Goal: Information Seeking & Learning: Learn about a topic

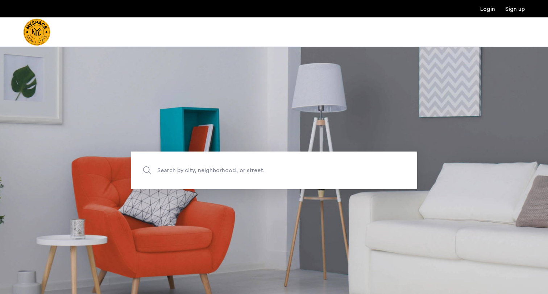
click at [193, 172] on span "Search by city, neighborhood, or street." at bounding box center [257, 170] width 200 height 10
click at [193, 172] on input "Search by city, neighborhood, or street." at bounding box center [274, 170] width 286 height 38
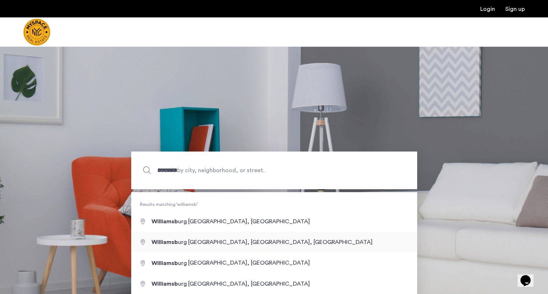
type input "**********"
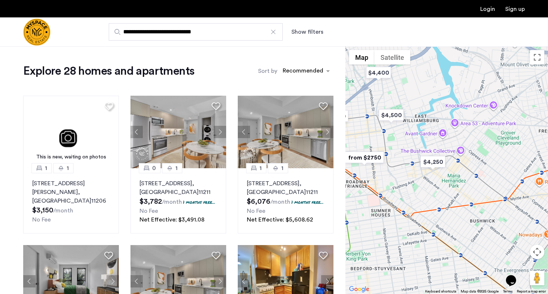
drag, startPoint x: 454, startPoint y: 179, endPoint x: 365, endPoint y: 138, distance: 97.7
click at [365, 138] on div at bounding box center [446, 169] width 202 height 247
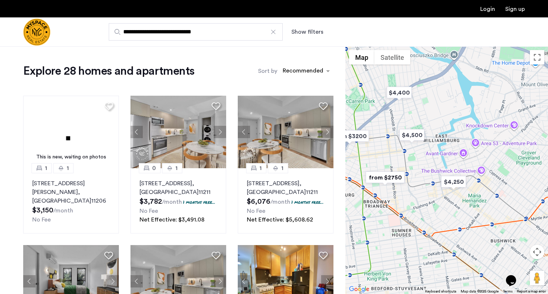
drag, startPoint x: 392, startPoint y: 139, endPoint x: 423, endPoint y: 168, distance: 42.8
click at [423, 168] on div at bounding box center [446, 169] width 202 height 247
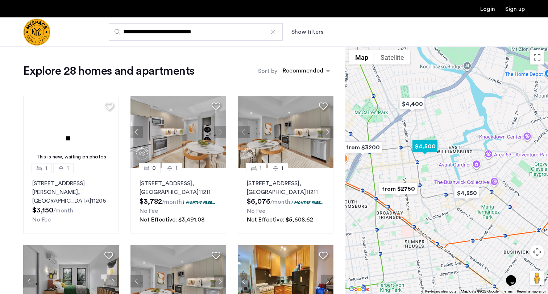
click at [425, 150] on img "$4,500" at bounding box center [424, 146] width 31 height 16
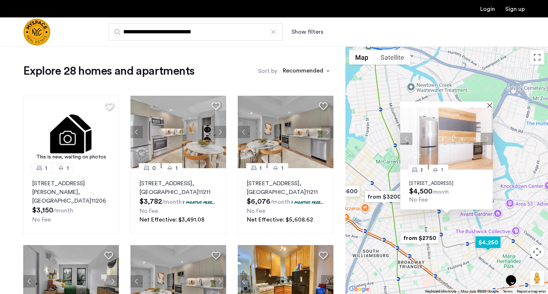
click at [481, 243] on img "$4,250" at bounding box center [487, 242] width 31 height 16
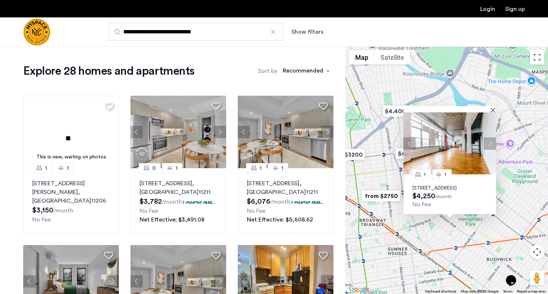
drag, startPoint x: 407, startPoint y: 221, endPoint x: 433, endPoint y: 248, distance: 37.7
click at [433, 248] on div "1 1 1087 Flushing Ave, Unit 305, Brooklyn, NY 11237 $4,250 /month No Fee" at bounding box center [446, 169] width 202 height 247
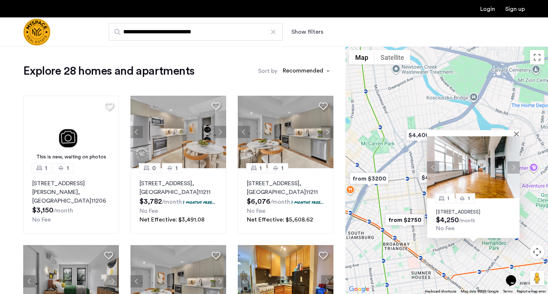
click at [519, 130] on div at bounding box center [473, 133] width 93 height 6
click at [516, 131] on button "Close" at bounding box center [517, 133] width 5 height 5
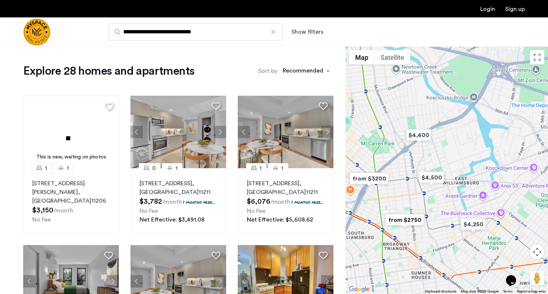
click at [370, 180] on img "from $3200" at bounding box center [369, 178] width 45 height 16
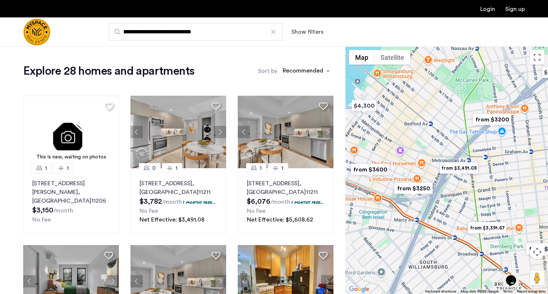
click at [448, 166] on img "from $3,491.08" at bounding box center [458, 168] width 45 height 16
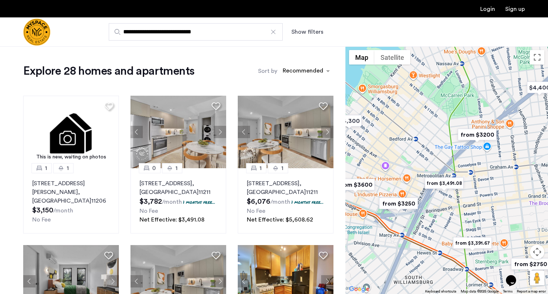
drag, startPoint x: 462, startPoint y: 209, endPoint x: 432, endPoint y: 202, distance: 30.8
click at [432, 202] on div "To navigate, press the arrow keys." at bounding box center [446, 169] width 202 height 247
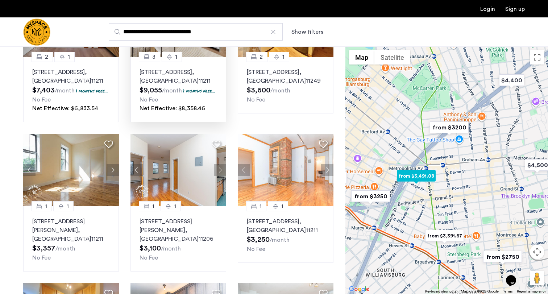
scroll to position [261, 0]
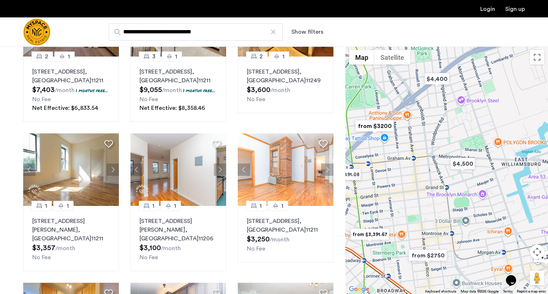
drag, startPoint x: 522, startPoint y: 174, endPoint x: 447, endPoint y: 172, distance: 74.3
click at [446, 172] on div "To navigate, press the arrow keys." at bounding box center [446, 169] width 202 height 247
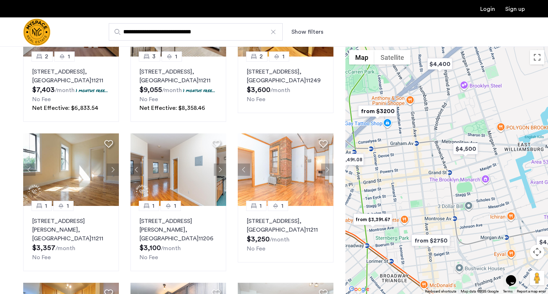
drag, startPoint x: 437, startPoint y: 202, endPoint x: 439, endPoint y: 188, distance: 14.7
click at [439, 188] on div "To navigate, press the arrow keys." at bounding box center [446, 169] width 202 height 247
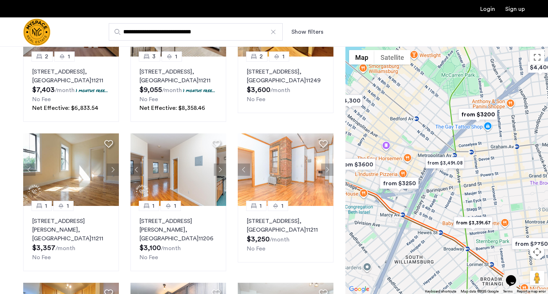
drag, startPoint x: 440, startPoint y: 199, endPoint x: 540, endPoint y: 201, distance: 100.4
click at [540, 201] on div "To navigate, press the arrow keys." at bounding box center [446, 169] width 202 height 247
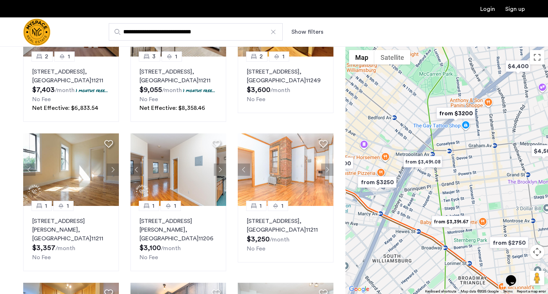
drag, startPoint x: 523, startPoint y: 169, endPoint x: 482, endPoint y: 168, distance: 41.7
click at [482, 168] on div "To navigate, press the arrow keys." at bounding box center [446, 169] width 202 height 247
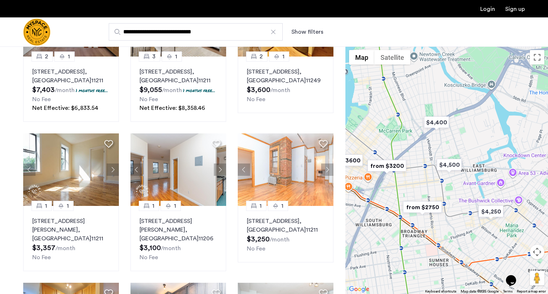
drag, startPoint x: 464, startPoint y: 187, endPoint x: 417, endPoint y: 186, distance: 47.5
click at [417, 187] on div "To navigate, press the arrow keys." at bounding box center [446, 169] width 202 height 247
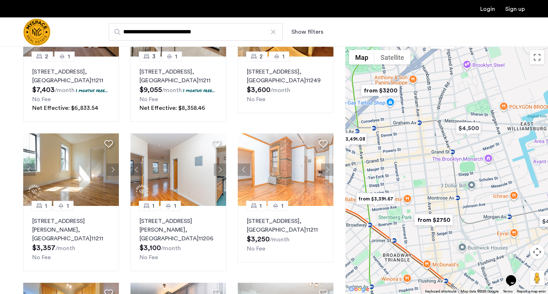
click at [426, 219] on img "from $2750" at bounding box center [433, 220] width 45 height 16
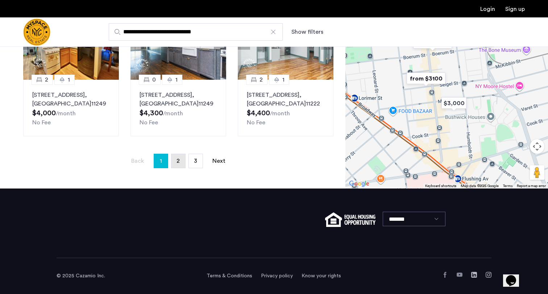
scroll to position [546, 0]
click at [178, 165] on link "page 2" at bounding box center [178, 161] width 14 height 14
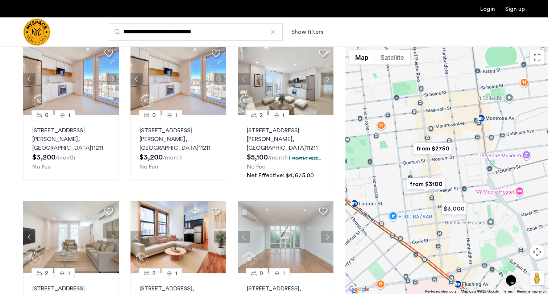
scroll to position [504, 0]
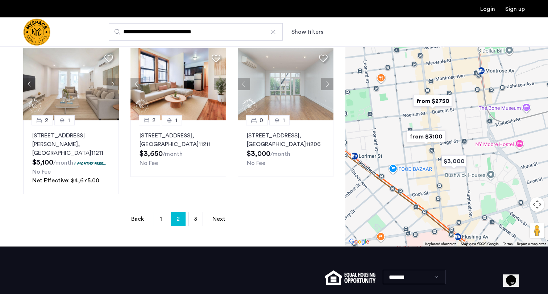
click at [188, 212] on ul "Back page 2 / 3 page 1 You're on page 2 page 3 Next page" at bounding box center [178, 219] width 310 height 14
click at [192, 212] on link "page 3" at bounding box center [196, 219] width 14 height 14
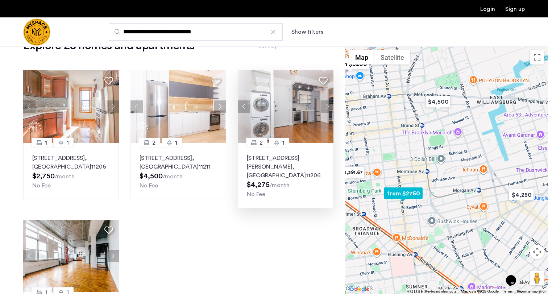
scroll to position [64, 0]
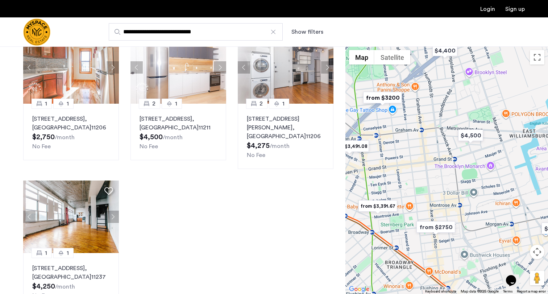
drag, startPoint x: 378, startPoint y: 157, endPoint x: 411, endPoint y: 191, distance: 47.6
click at [411, 191] on div "To navigate, press the arrow keys." at bounding box center [446, 169] width 202 height 247
drag, startPoint x: 402, startPoint y: 185, endPoint x: 413, endPoint y: 170, distance: 19.5
click at [413, 170] on div "To navigate, press the arrow keys." at bounding box center [446, 169] width 202 height 247
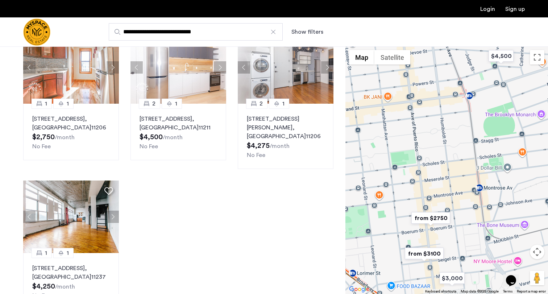
drag, startPoint x: 440, startPoint y: 182, endPoint x: 394, endPoint y: 185, distance: 46.5
click at [393, 185] on div "To navigate, press the arrow keys." at bounding box center [446, 169] width 202 height 247
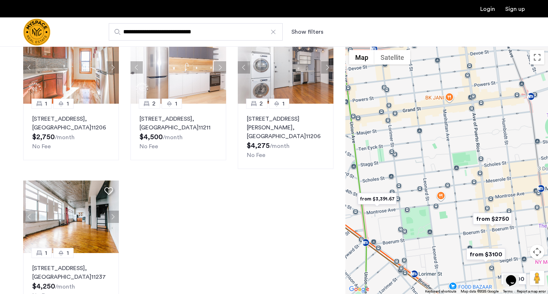
drag, startPoint x: 404, startPoint y: 186, endPoint x: 470, endPoint y: 186, distance: 66.7
click at [470, 186] on div "To navigate, press the arrow keys." at bounding box center [446, 169] width 202 height 247
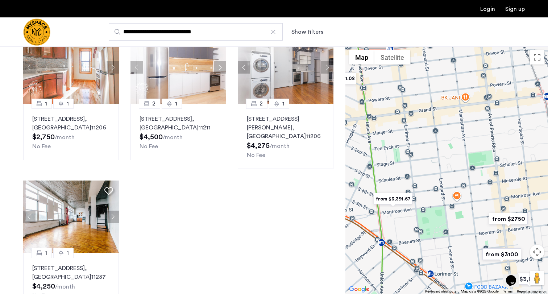
click at [402, 197] on img "from $3,391.67" at bounding box center [393, 199] width 45 height 16
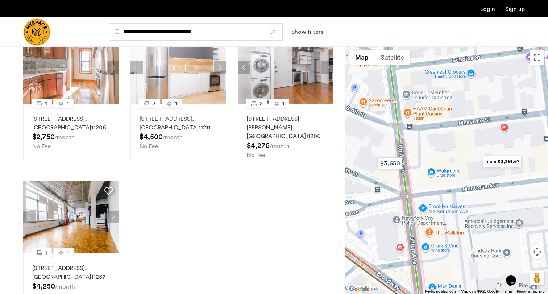
click at [492, 164] on img "from $3,391.67" at bounding box center [502, 161] width 45 height 16
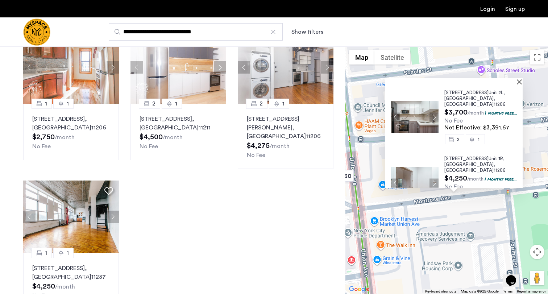
scroll to position [19, 0]
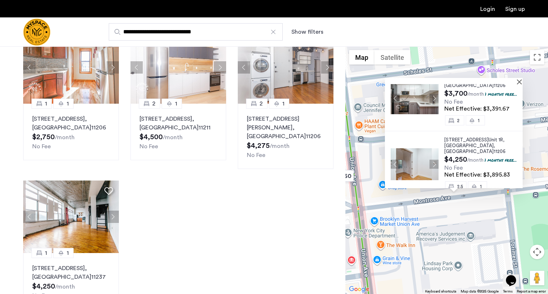
click at [432, 159] on button "Next apartment" at bounding box center [433, 163] width 9 height 9
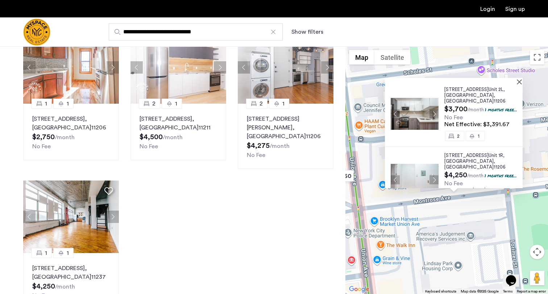
scroll to position [0, 0]
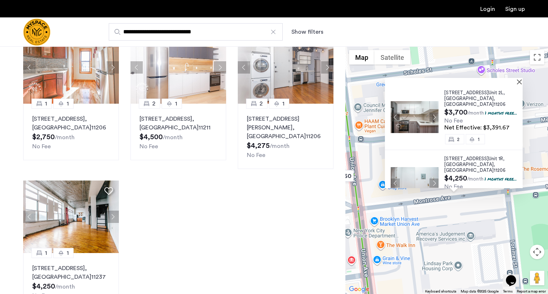
click at [430, 113] on button "Next apartment" at bounding box center [433, 116] width 9 height 9
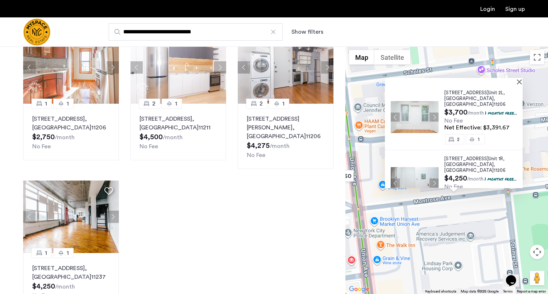
click at [430, 113] on button "Next apartment" at bounding box center [433, 116] width 9 height 9
click at [429, 178] on button "Next apartment" at bounding box center [433, 182] width 9 height 9
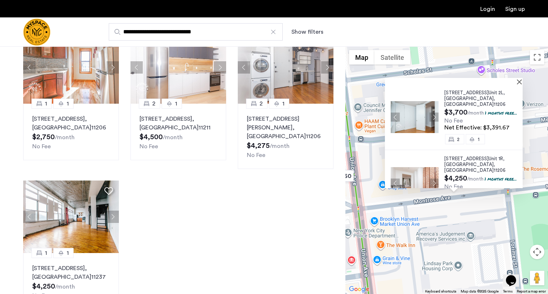
click at [429, 178] on button "Next apartment" at bounding box center [433, 182] width 9 height 9
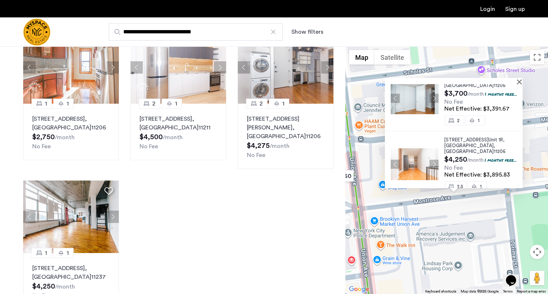
click at [433, 159] on button "Next apartment" at bounding box center [433, 163] width 9 height 9
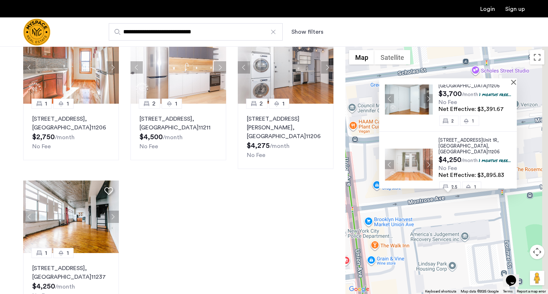
drag, startPoint x: 428, startPoint y: 200, endPoint x: 400, endPoint y: 200, distance: 27.9
click at [400, 200] on div "31 Montrose Ave, Unit 2L, Brooklyn , NY 11206 $3,700 /month 1 months free... No…" at bounding box center [446, 169] width 202 height 247
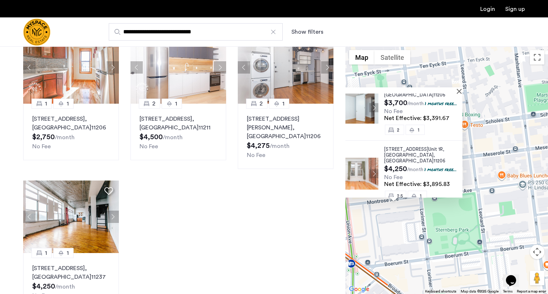
drag, startPoint x: 417, startPoint y: 217, endPoint x: 391, endPoint y: 217, distance: 26.1
click at [390, 217] on div "31 Montrose Ave, Unit 2L, Brooklyn , NY 11206 $3,700 /month 1 months free... No…" at bounding box center [446, 169] width 202 height 247
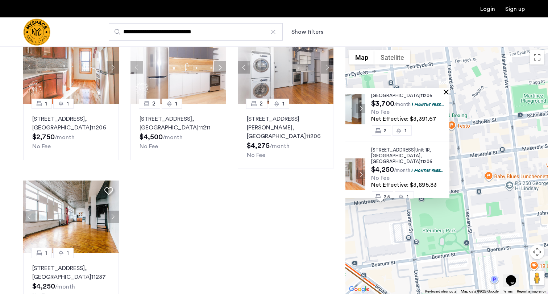
click at [450, 90] on button "Close" at bounding box center [447, 91] width 5 height 5
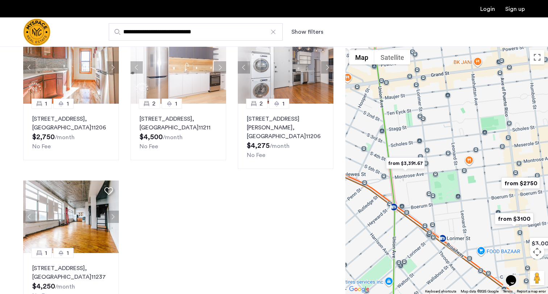
drag, startPoint x: 464, startPoint y: 164, endPoint x: 433, endPoint y: 169, distance: 31.1
click at [433, 169] on div at bounding box center [446, 169] width 202 height 247
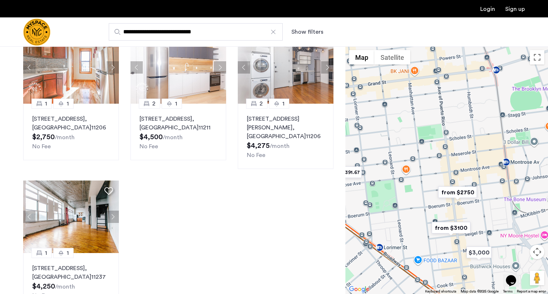
drag, startPoint x: 494, startPoint y: 173, endPoint x: 457, endPoint y: 177, distance: 38.0
click at [456, 177] on div at bounding box center [446, 169] width 202 height 247
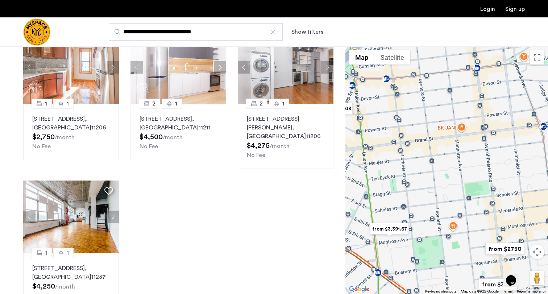
drag, startPoint x: 474, startPoint y: 168, endPoint x: 526, endPoint y: 220, distance: 72.7
click at [526, 220] on div at bounding box center [446, 169] width 202 height 247
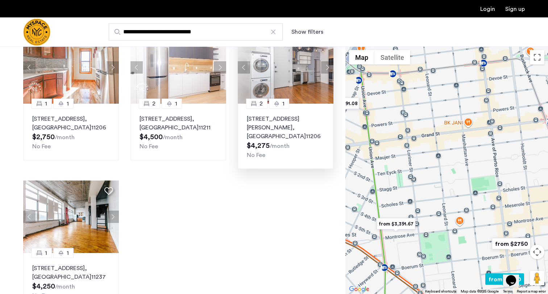
scroll to position [0, 0]
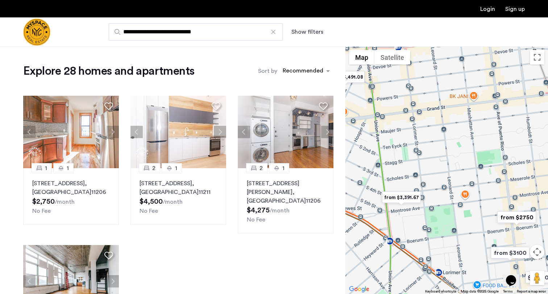
drag, startPoint x: 423, startPoint y: 215, endPoint x: 429, endPoint y: 187, distance: 28.1
click at [429, 187] on div at bounding box center [446, 169] width 202 height 247
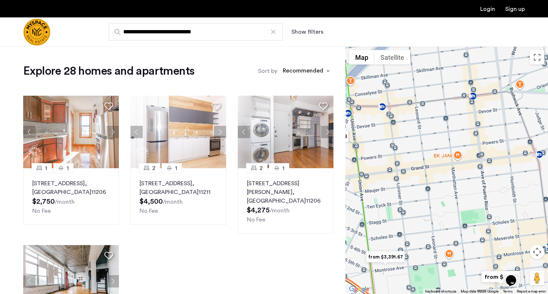
drag, startPoint x: 436, startPoint y: 166, endPoint x: 433, endPoint y: 228, distance: 62.4
click at [433, 228] on div at bounding box center [446, 169] width 202 height 247
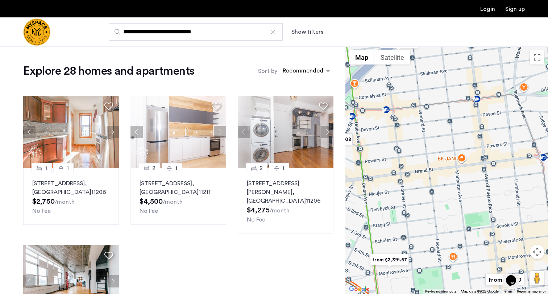
drag, startPoint x: 447, startPoint y: 176, endPoint x: 435, endPoint y: 176, distance: 12.7
click at [435, 176] on div at bounding box center [446, 169] width 202 height 247
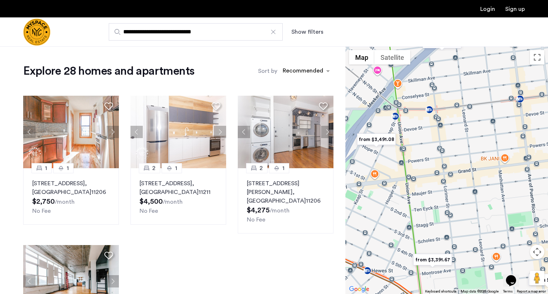
drag, startPoint x: 391, startPoint y: 242, endPoint x: 441, endPoint y: 242, distance: 49.6
click at [441, 242] on div at bounding box center [446, 169] width 202 height 247
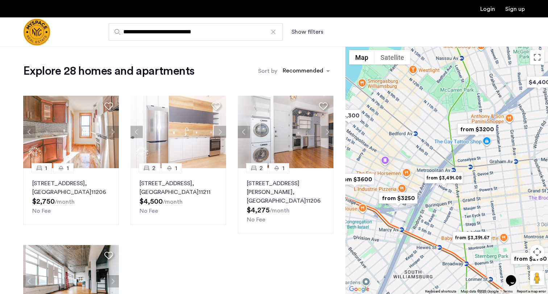
drag, startPoint x: 438, startPoint y: 235, endPoint x: 474, endPoint y: 234, distance: 35.9
click at [473, 232] on div at bounding box center [446, 169] width 202 height 247
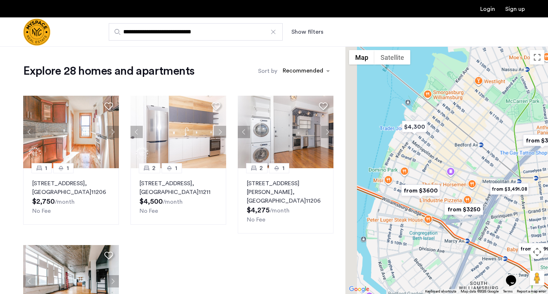
drag, startPoint x: 392, startPoint y: 163, endPoint x: 452, endPoint y: 164, distance: 60.9
click at [452, 164] on div at bounding box center [446, 169] width 202 height 247
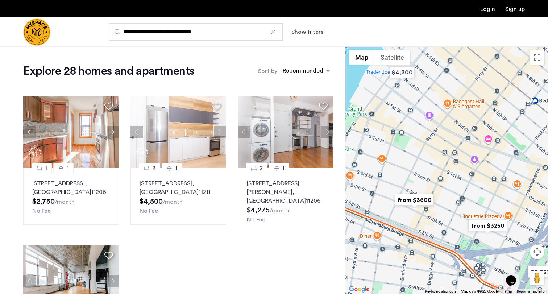
drag, startPoint x: 451, startPoint y: 134, endPoint x: 374, endPoint y: 193, distance: 97.2
click at [375, 193] on div at bounding box center [446, 169] width 202 height 247
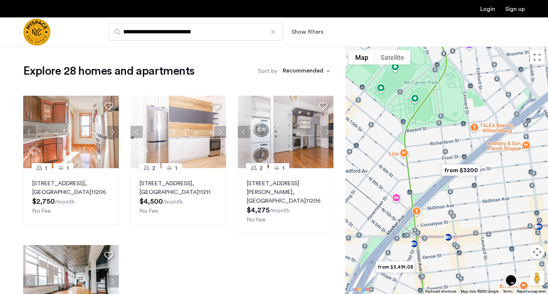
drag, startPoint x: 450, startPoint y: 203, endPoint x: 384, endPoint y: 171, distance: 72.7
click at [384, 171] on div at bounding box center [446, 169] width 202 height 247
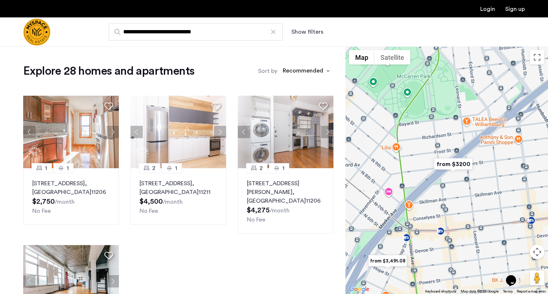
drag, startPoint x: 451, startPoint y: 204, endPoint x: 437, endPoint y: 200, distance: 14.7
click at [437, 200] on div at bounding box center [446, 169] width 202 height 247
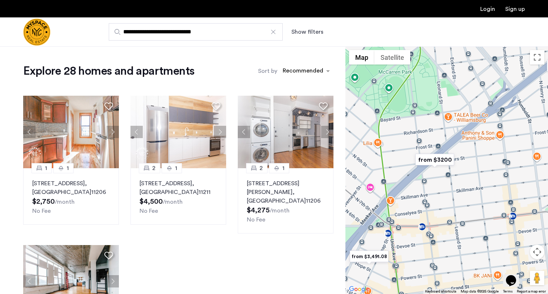
click at [437, 160] on img "from $3200" at bounding box center [434, 159] width 45 height 16
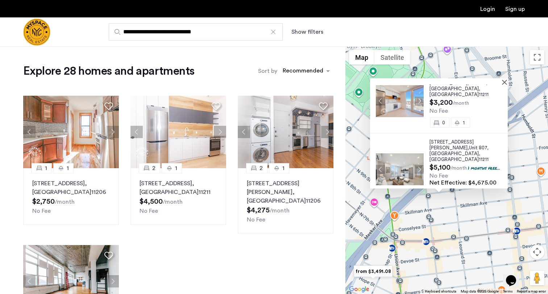
scroll to position [82, 0]
click at [415, 163] on button "Next apartment" at bounding box center [418, 167] width 9 height 9
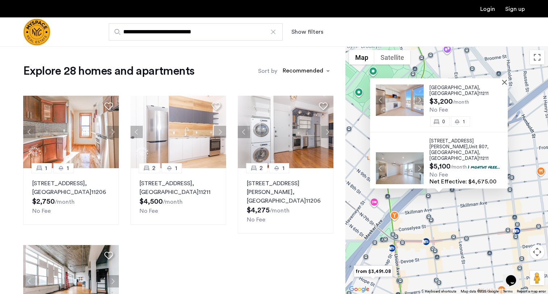
click at [415, 163] on button "Next apartment" at bounding box center [418, 167] width 9 height 9
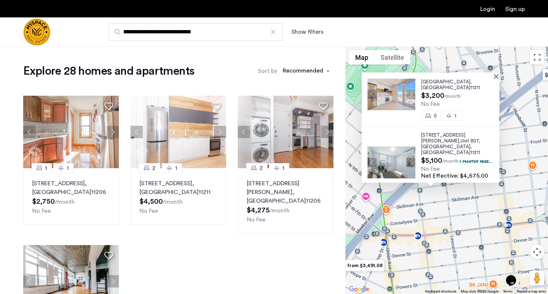
drag, startPoint x: 434, startPoint y: 214, endPoint x: 425, endPoint y: 208, distance: 11.3
click at [425, 208] on div "280 Meeker Avenue, Unit 601, Brooklyn , NY 11211 $3,200 /month No Fee 0 1 280 M…" at bounding box center [446, 169] width 202 height 247
click at [406, 158] on button "Next apartment" at bounding box center [410, 162] width 9 height 9
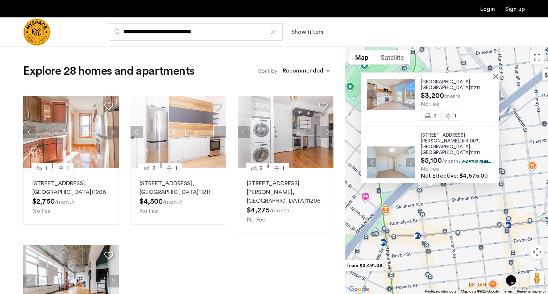
click at [406, 158] on button "Next apartment" at bounding box center [410, 162] width 9 height 9
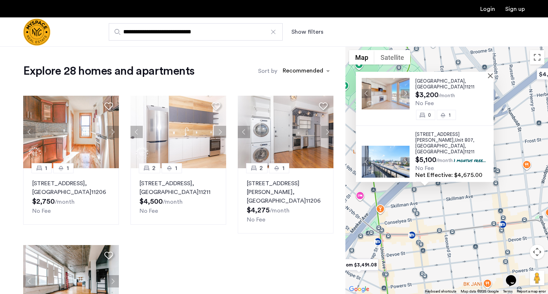
drag, startPoint x: 465, startPoint y: 194, endPoint x: 446, endPoint y: 184, distance: 22.4
click at [446, 184] on div "280 Meeker Avenue, Unit 601, Brooklyn , NY 11211 $3,200 /month No Fee 0 1 280 M…" at bounding box center [446, 169] width 202 height 247
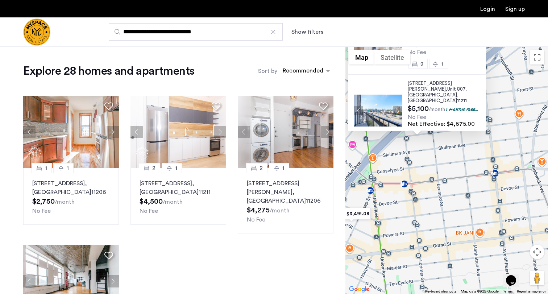
drag, startPoint x: 431, startPoint y: 213, endPoint x: 438, endPoint y: 172, distance: 41.5
click at [438, 172] on div "280 Meeker Avenue, Unit 601, Brooklyn , NY 11211 $3,200 /month No Fee 0 1 280 M…" at bounding box center [446, 169] width 202 height 247
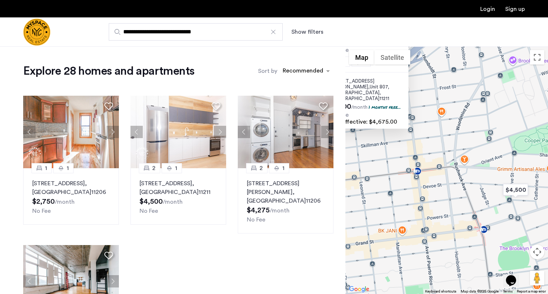
drag, startPoint x: 485, startPoint y: 170, endPoint x: 407, endPoint y: 168, distance: 78.6
click at [407, 168] on div "280 Meeker Avenue, Unit 601, Brooklyn , NY 11211 $3,200 /month No Fee 0 1 280 M…" at bounding box center [446, 169] width 202 height 247
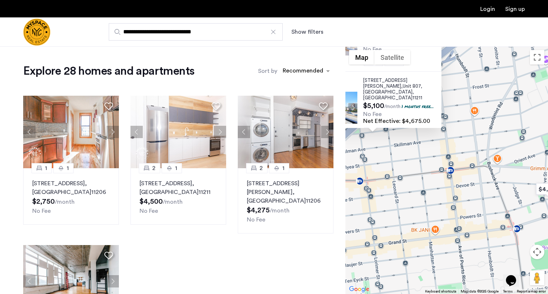
drag, startPoint x: 434, startPoint y: 191, endPoint x: 468, endPoint y: 191, distance: 33.7
click at [468, 191] on div "280 Meeker Avenue, Unit 601, Brooklyn , NY 11211 $3,200 /month No Fee 0 1 280 M…" at bounding box center [446, 169] width 202 height 247
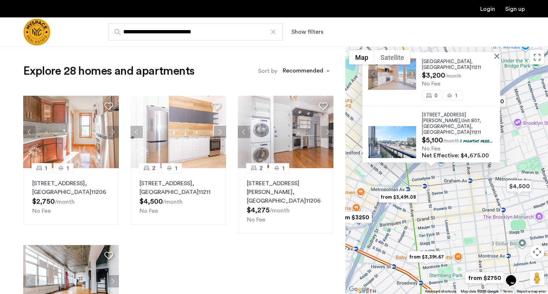
drag, startPoint x: 438, startPoint y: 193, endPoint x: 459, endPoint y: 193, distance: 21.0
click at [459, 193] on div "280 Meeker Avenue, Unit 601, Brooklyn , NY 11211 $3,200 /month No Fee 0 1 280 M…" at bounding box center [446, 169] width 202 height 247
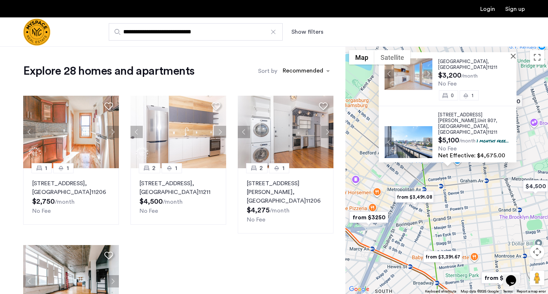
click at [442, 256] on img "from $3,391.67" at bounding box center [442, 256] width 45 height 16
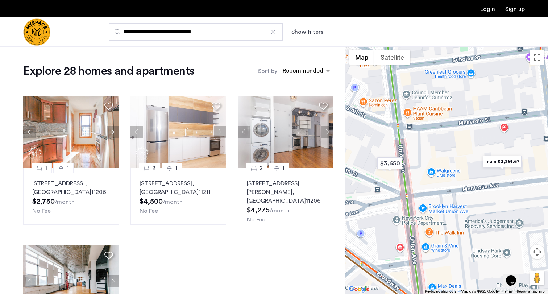
click at [496, 163] on img "from $3,391.67" at bounding box center [502, 161] width 45 height 16
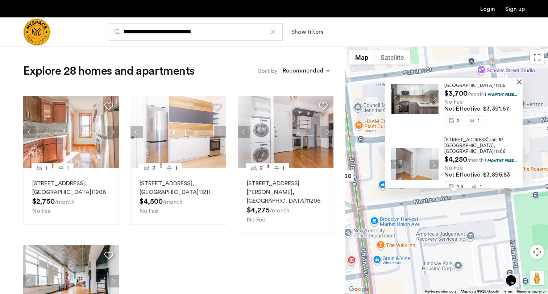
scroll to position [0, 0]
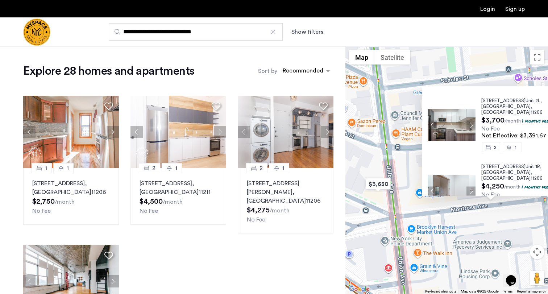
drag, startPoint x: 404, startPoint y: 205, endPoint x: 465, endPoint y: 216, distance: 62.3
click at [465, 216] on div "31 Montrose Ave, Unit 2L, Brooklyn , NY 11206 $3,700 /month 1 months free... No…" at bounding box center [446, 169] width 202 height 247
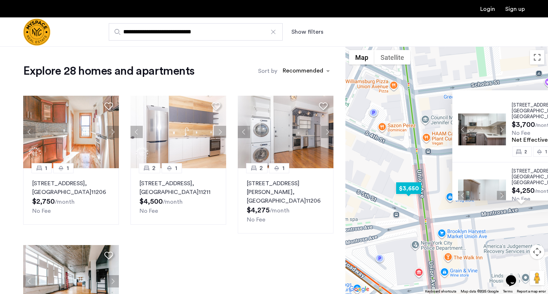
click at [416, 190] on img "$3,650" at bounding box center [408, 188] width 31 height 16
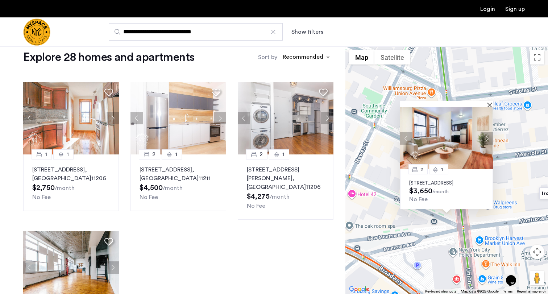
scroll to position [18, 0]
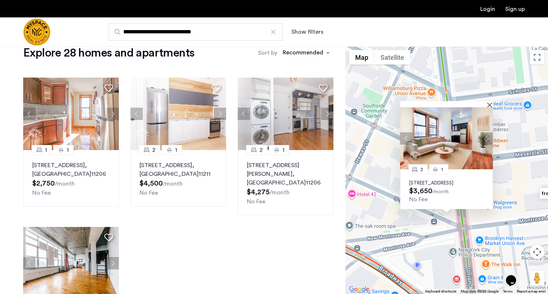
click at [487, 132] on button "Next apartment" at bounding box center [486, 138] width 12 height 12
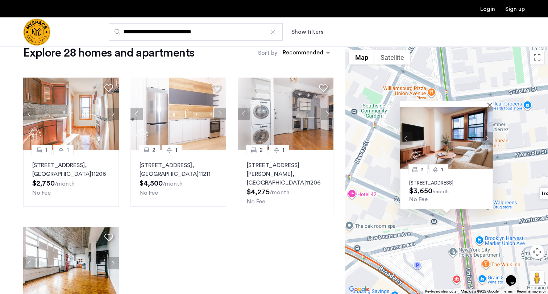
click at [486, 132] on button "Next apartment" at bounding box center [486, 138] width 12 height 12
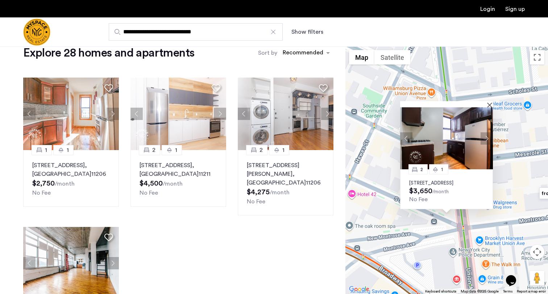
click at [486, 132] on button "Next apartment" at bounding box center [486, 138] width 12 height 12
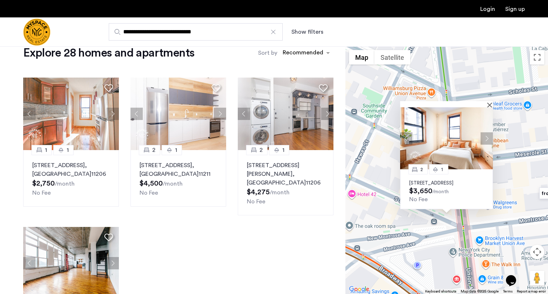
click at [486, 132] on button "Next apartment" at bounding box center [486, 138] width 12 height 12
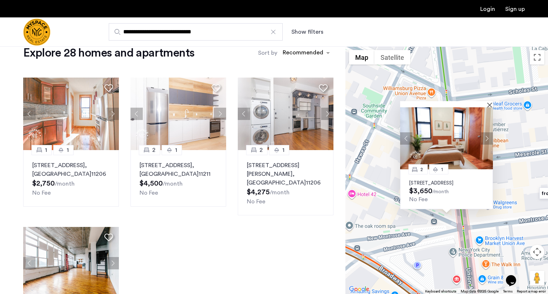
click at [486, 132] on button "Next apartment" at bounding box center [486, 138] width 12 height 12
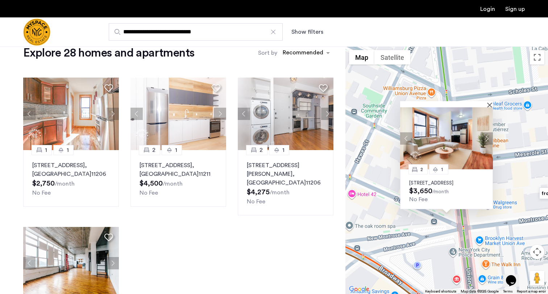
click at [402, 132] on button "Previous apartment" at bounding box center [406, 138] width 12 height 12
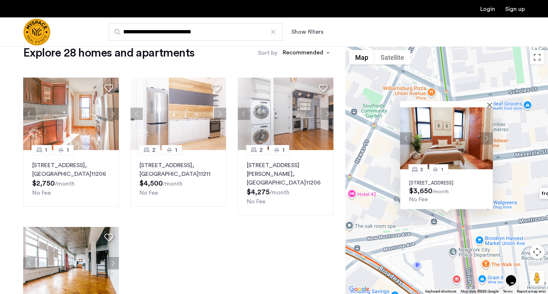
click at [485, 132] on button "Next apartment" at bounding box center [486, 138] width 12 height 12
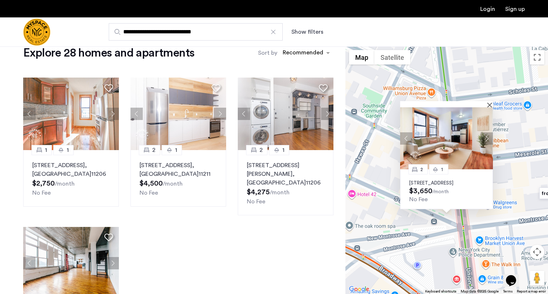
click at [485, 132] on button "Next apartment" at bounding box center [486, 138] width 12 height 12
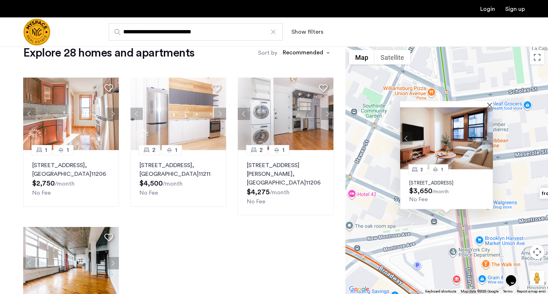
click at [485, 132] on button "Next apartment" at bounding box center [486, 138] width 12 height 12
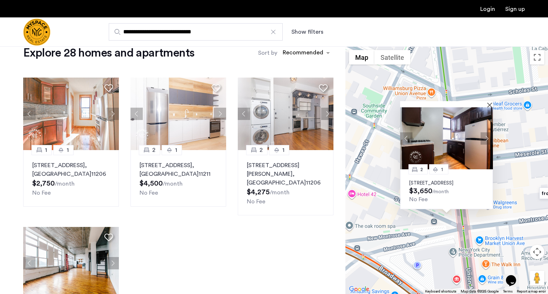
click at [485, 132] on button "Next apartment" at bounding box center [486, 138] width 12 height 12
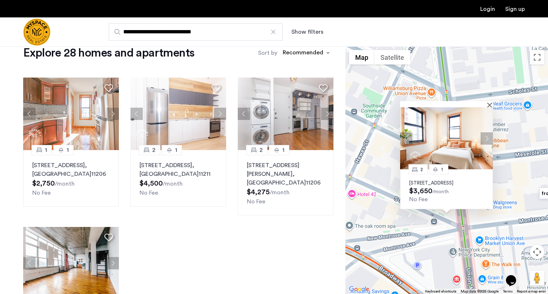
click at [485, 132] on button "Next apartment" at bounding box center [486, 138] width 12 height 12
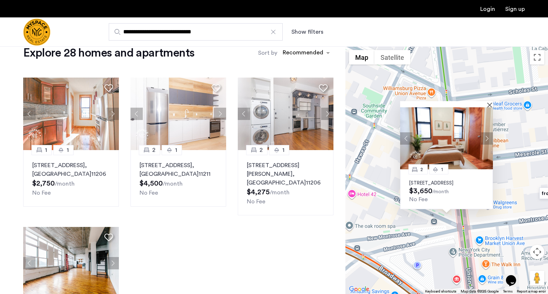
click at [485, 132] on button "Next apartment" at bounding box center [486, 138] width 12 height 12
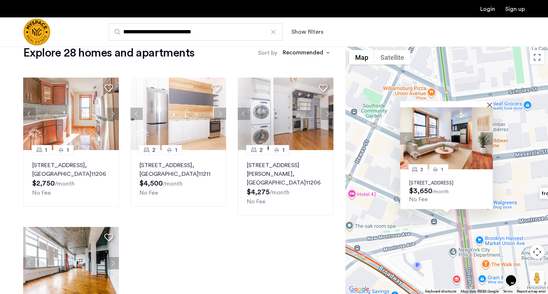
click at [485, 132] on button "Next apartment" at bounding box center [486, 138] width 12 height 12
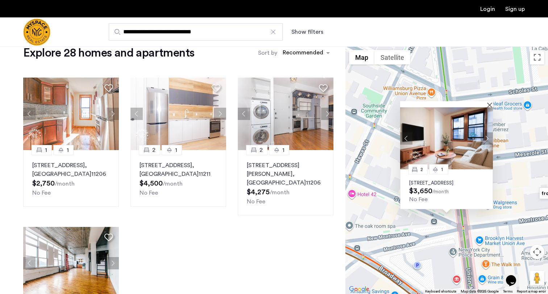
click at [485, 132] on button "Next apartment" at bounding box center [486, 138] width 12 height 12
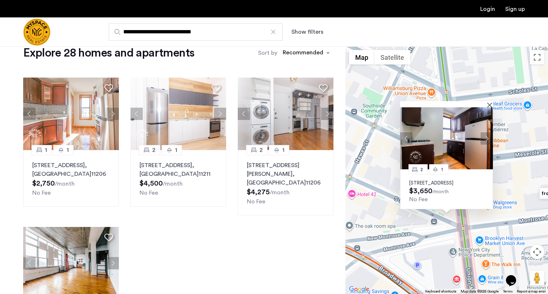
click at [485, 132] on button "Next apartment" at bounding box center [486, 138] width 12 height 12
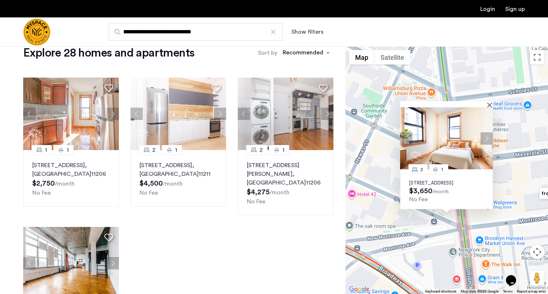
click at [485, 132] on button "Next apartment" at bounding box center [486, 138] width 12 height 12
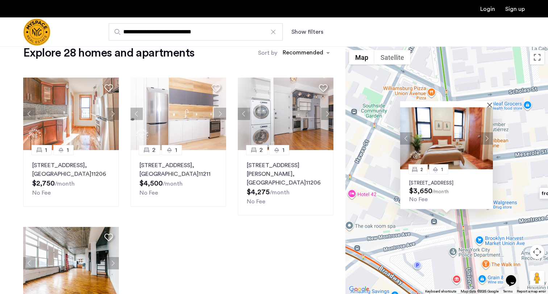
click at [485, 132] on button "Next apartment" at bounding box center [486, 138] width 12 height 12
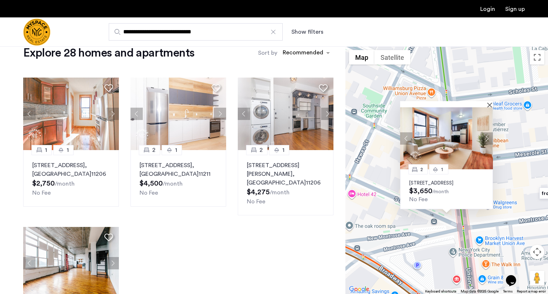
click at [302, 36] on div "**********" at bounding box center [309, 31] width 430 height 17
click at [302, 32] on button "Show filters" at bounding box center [307, 32] width 32 height 9
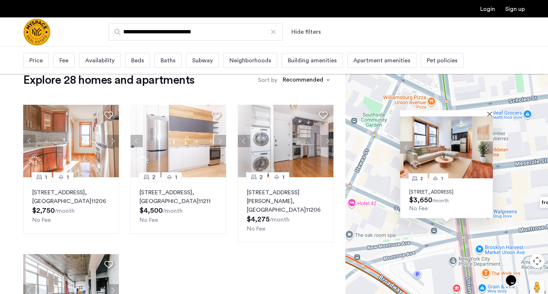
click at [431, 65] on div "Pet policies" at bounding box center [442, 60] width 43 height 15
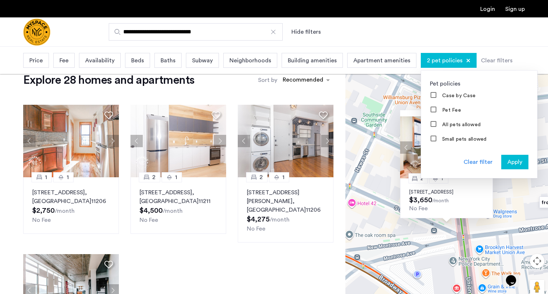
click at [503, 163] on div "Apply" at bounding box center [514, 162] width 23 height 9
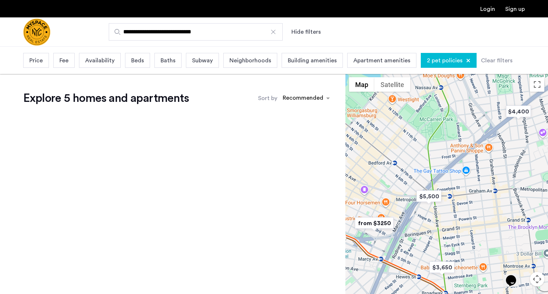
click at [142, 61] on span "Beds" at bounding box center [137, 60] width 13 height 9
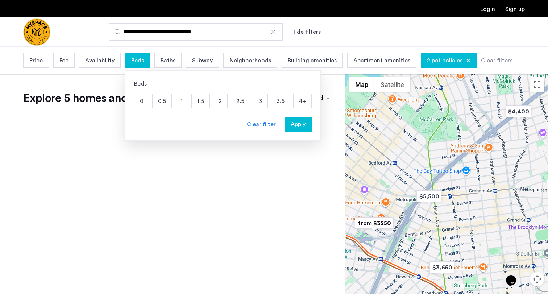
click at [217, 100] on p "2" at bounding box center [220, 101] width 14 height 14
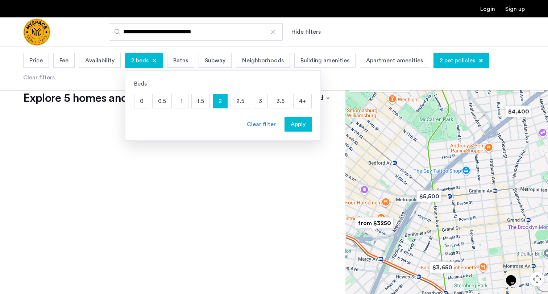
click at [288, 125] on div "Apply" at bounding box center [298, 124] width 23 height 9
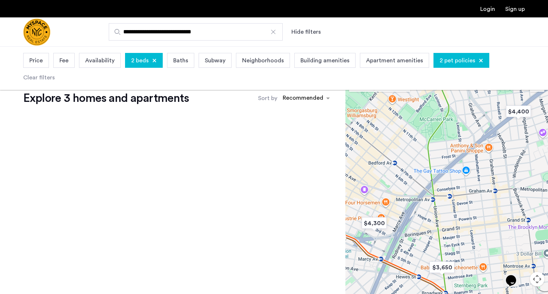
click at [463, 59] on span "2 pet policies" at bounding box center [456, 60] width 35 height 9
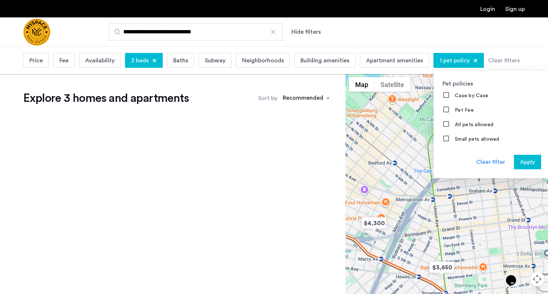
click at [516, 160] on div "Apply" at bounding box center [527, 162] width 23 height 9
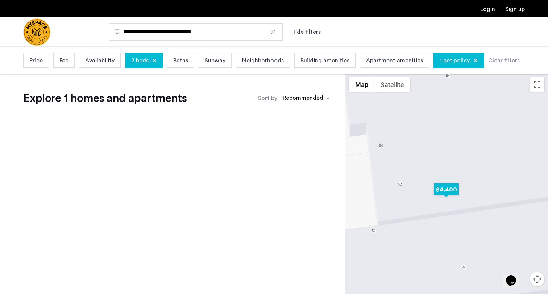
click at [442, 190] on img "$4,400" at bounding box center [446, 189] width 31 height 16
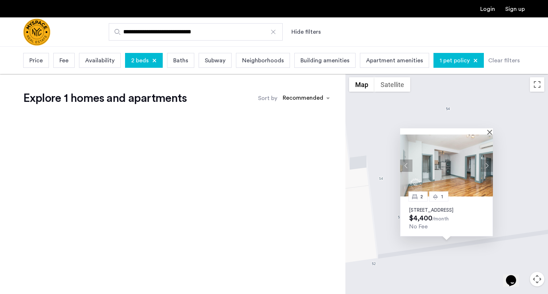
click at [443, 165] on img at bounding box center [446, 165] width 93 height 62
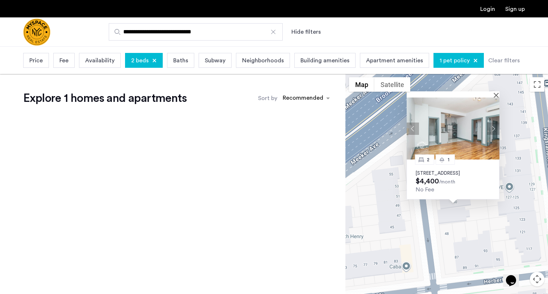
click at [273, 29] on div at bounding box center [273, 31] width 7 height 7
click at [273, 29] on input "**********" at bounding box center [196, 31] width 174 height 17
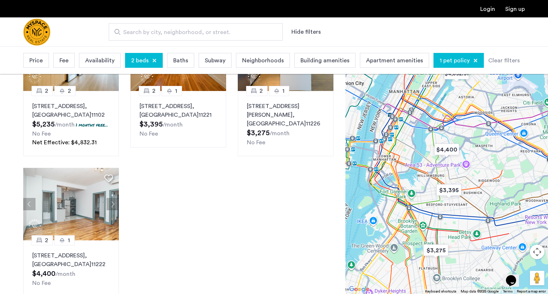
scroll to position [170, 0]
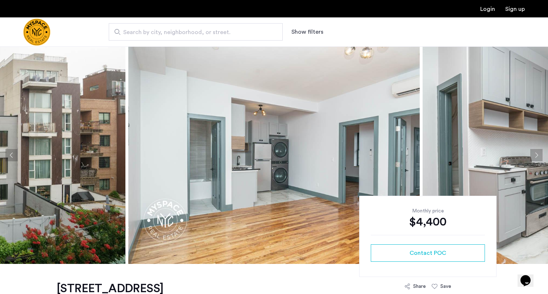
click at [533, 156] on button "Next apartment" at bounding box center [536, 155] width 12 height 12
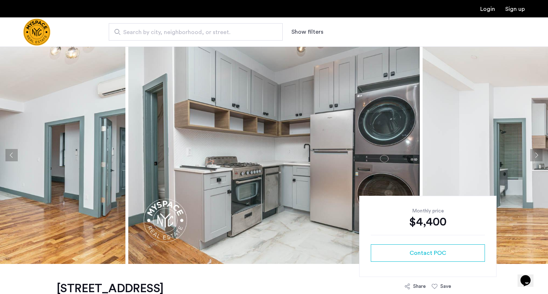
click at [533, 156] on button "Next apartment" at bounding box center [536, 155] width 12 height 12
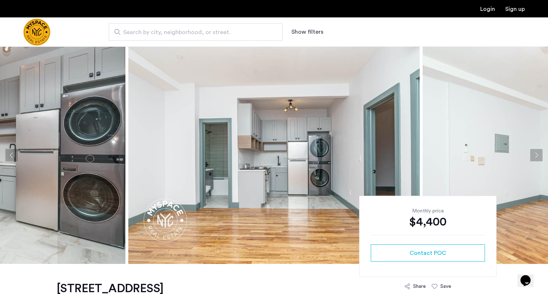
click at [533, 156] on button "Next apartment" at bounding box center [536, 155] width 12 height 12
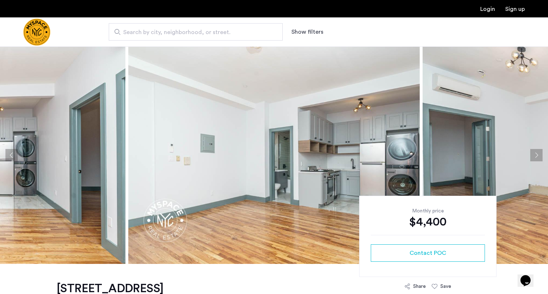
click at [533, 156] on button "Next apartment" at bounding box center [536, 155] width 12 height 12
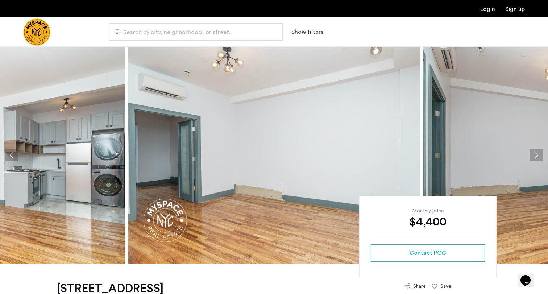
click at [533, 156] on button "Next apartment" at bounding box center [536, 155] width 12 height 12
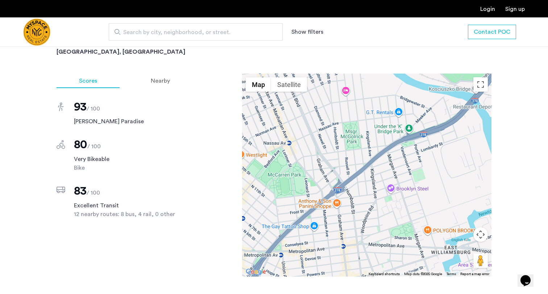
scroll to position [535, 0]
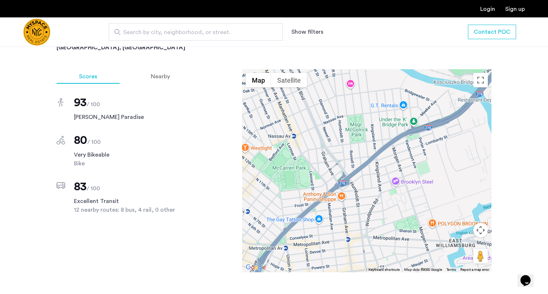
drag, startPoint x: 298, startPoint y: 205, endPoint x: 341, endPoint y: 170, distance: 55.5
click at [341, 170] on div at bounding box center [366, 170] width 249 height 203
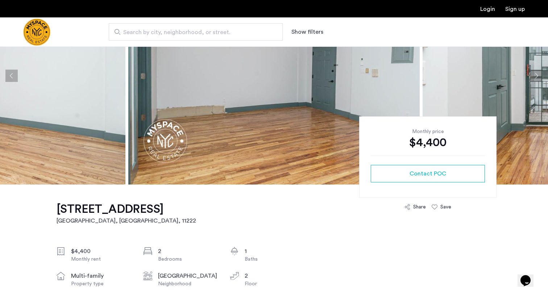
scroll to position [0, 0]
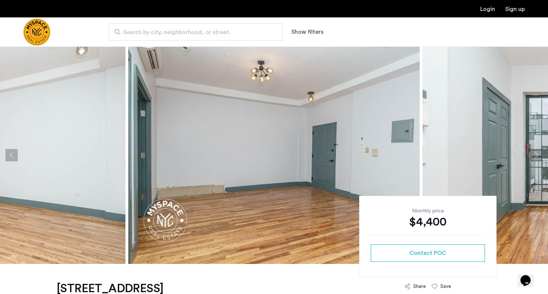
click at [534, 153] on button "Next apartment" at bounding box center [536, 155] width 12 height 12
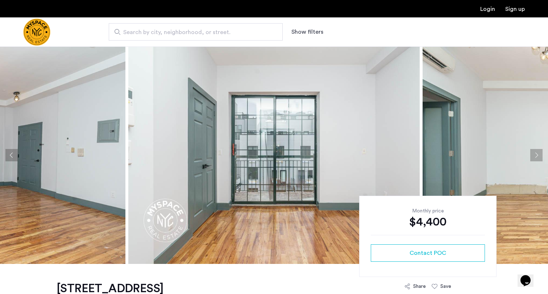
click at [534, 153] on button "Next apartment" at bounding box center [536, 155] width 12 height 12
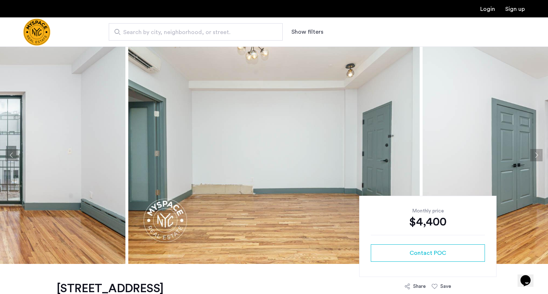
click at [534, 153] on button "Next apartment" at bounding box center [536, 155] width 12 height 12
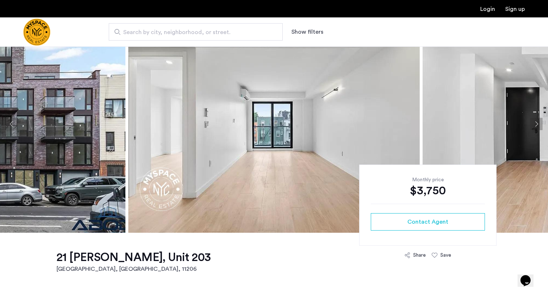
scroll to position [21, 0]
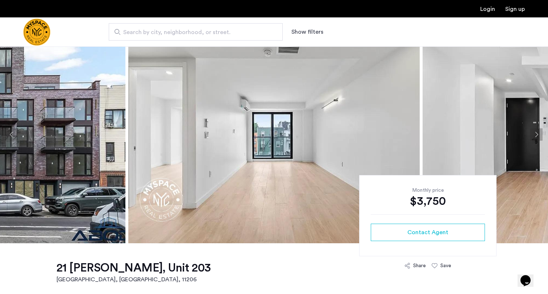
click at [534, 135] on button "Next apartment" at bounding box center [536, 134] width 12 height 12
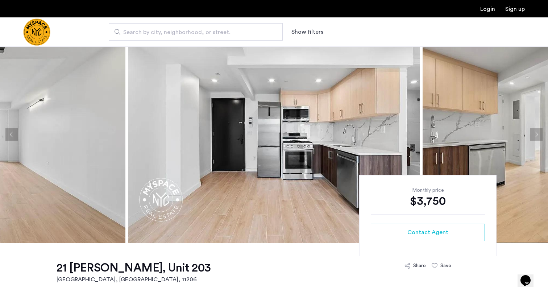
click at [534, 135] on button "Next apartment" at bounding box center [536, 134] width 12 height 12
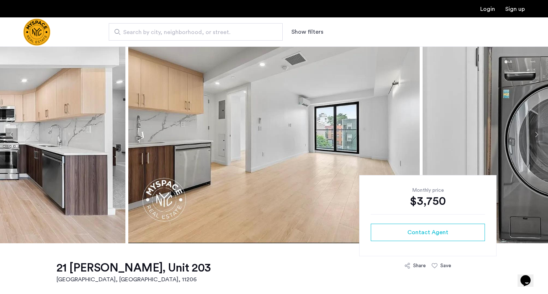
click at [534, 135] on button "Next apartment" at bounding box center [536, 134] width 12 height 12
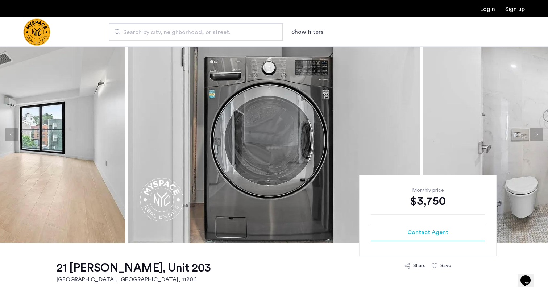
click at [534, 135] on button "Next apartment" at bounding box center [536, 134] width 12 height 12
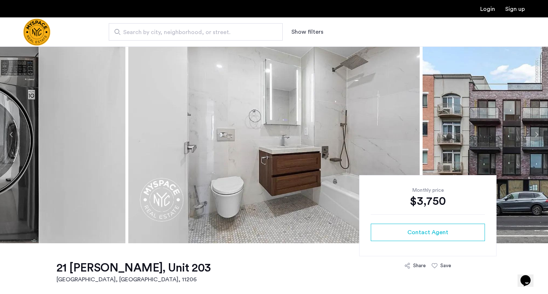
click at [534, 135] on button "Next apartment" at bounding box center [536, 134] width 12 height 12
click at [536, 135] on button "Next apartment" at bounding box center [536, 134] width 12 height 12
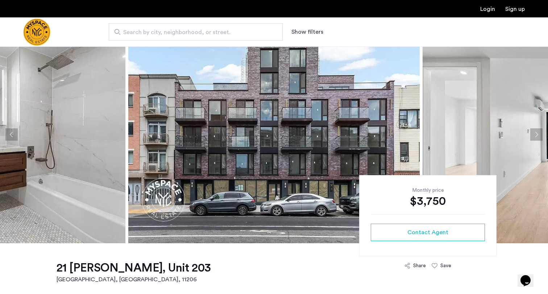
click at [536, 135] on button "Next apartment" at bounding box center [536, 134] width 12 height 12
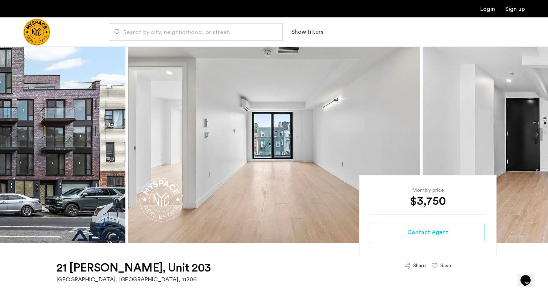
click at [536, 135] on button "Next apartment" at bounding box center [536, 134] width 12 height 12
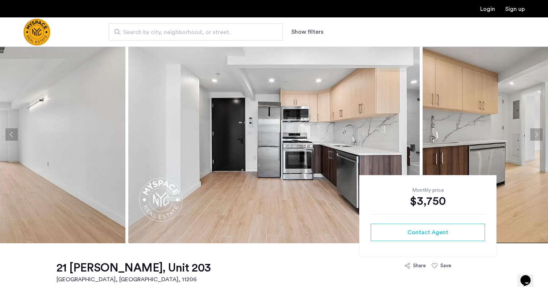
click at [536, 135] on button "Next apartment" at bounding box center [536, 134] width 12 height 12
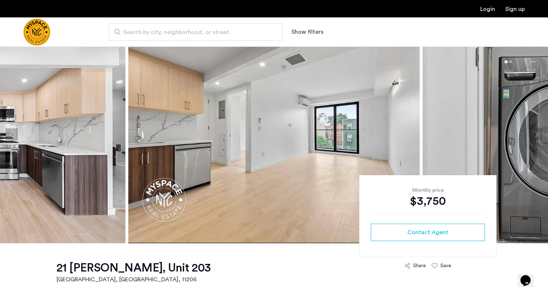
click at [536, 135] on button "Next apartment" at bounding box center [536, 134] width 12 height 12
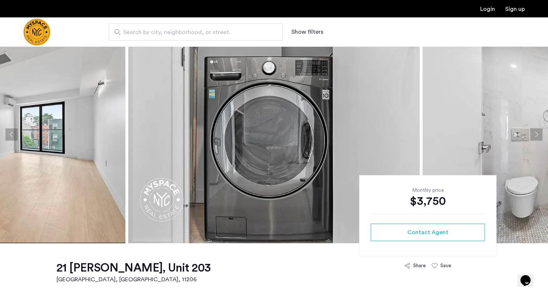
click at [536, 135] on button "Next apartment" at bounding box center [536, 134] width 12 height 12
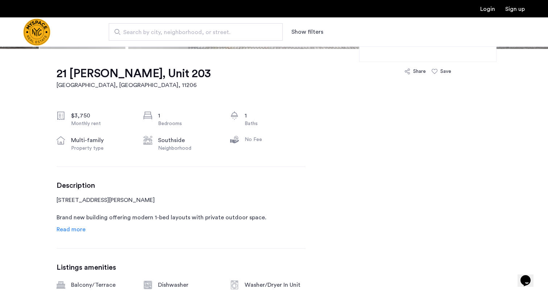
scroll to position [222, 0]
